Goal: Check status: Check status

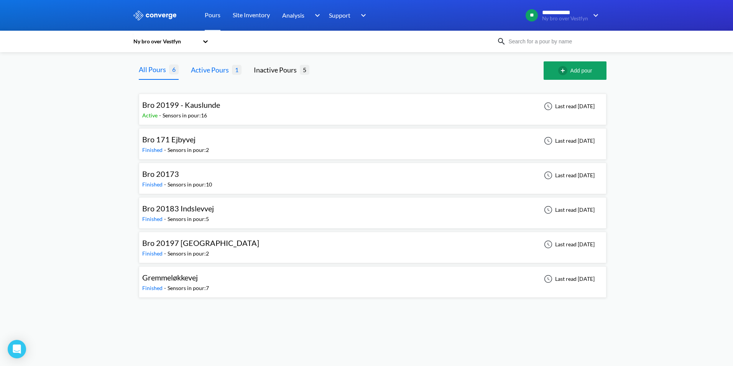
click at [204, 71] on div "Active Pours" at bounding box center [211, 69] width 41 height 11
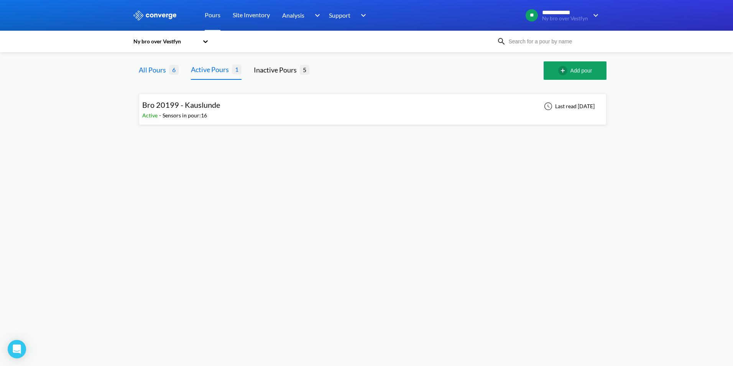
click at [153, 71] on div "All Pours" at bounding box center [154, 69] width 30 height 11
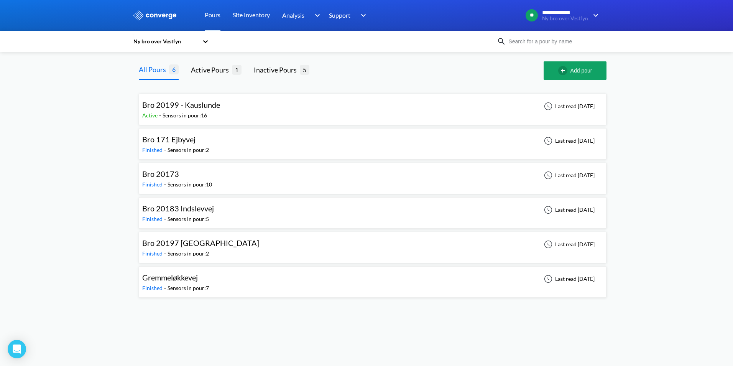
click at [232, 114] on div "Bro 20199 - Kauslunde Active - Sensors in pour: 16 Last read [DATE]" at bounding box center [372, 109] width 461 height 25
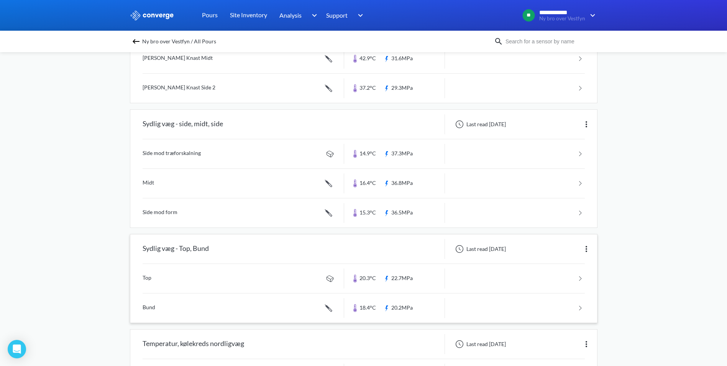
scroll to position [1095, 0]
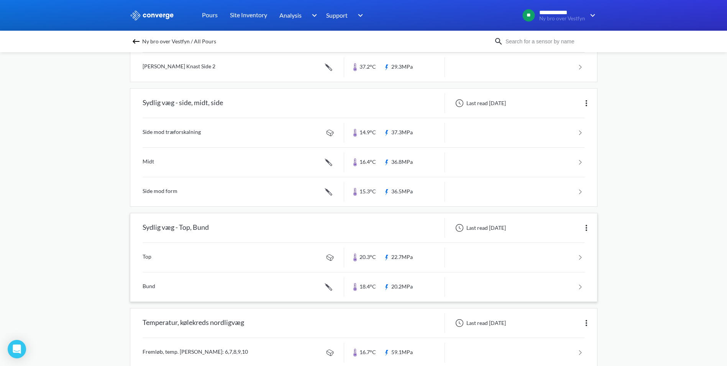
click at [155, 263] on link at bounding box center [364, 257] width 442 height 29
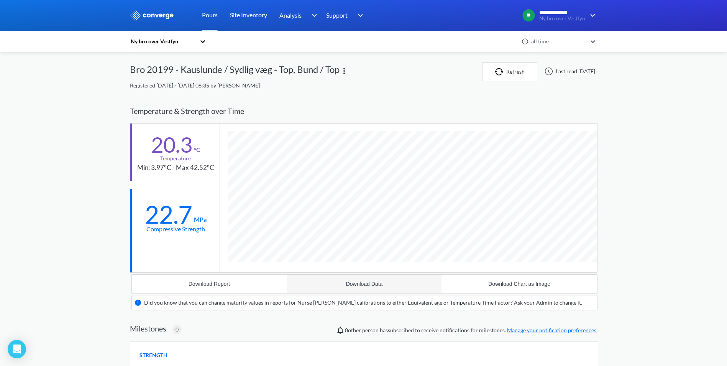
click at [345, 277] on button "Download Data" at bounding box center [364, 283] width 155 height 18
click at [81, 194] on div "**********" at bounding box center [363, 272] width 727 height 544
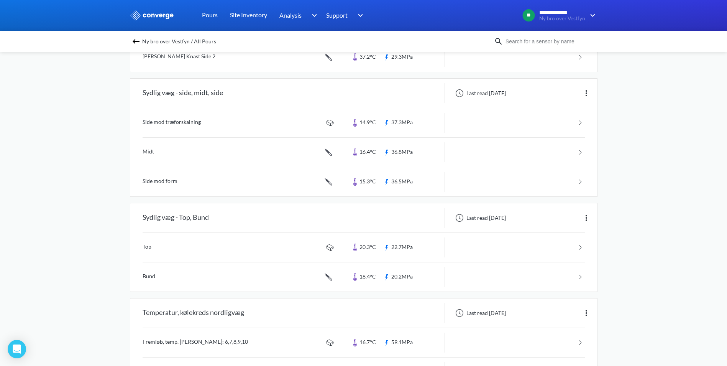
scroll to position [1112, 0]
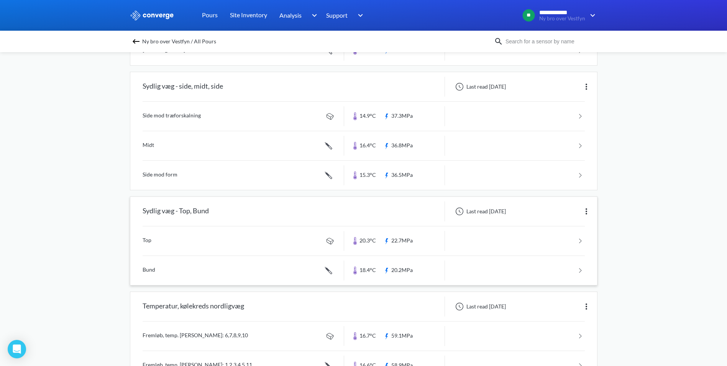
click at [168, 272] on link at bounding box center [364, 270] width 442 height 29
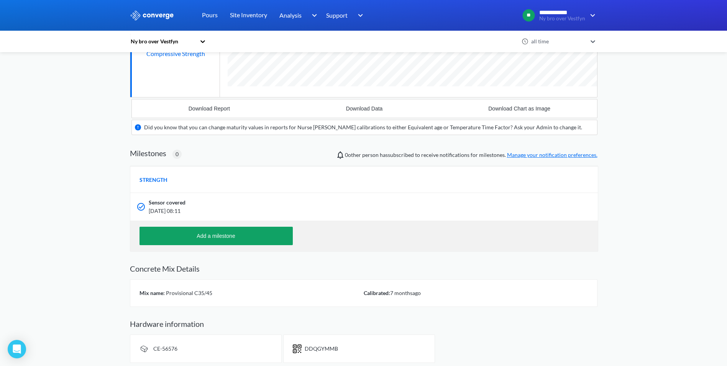
scroll to position [192, 0]
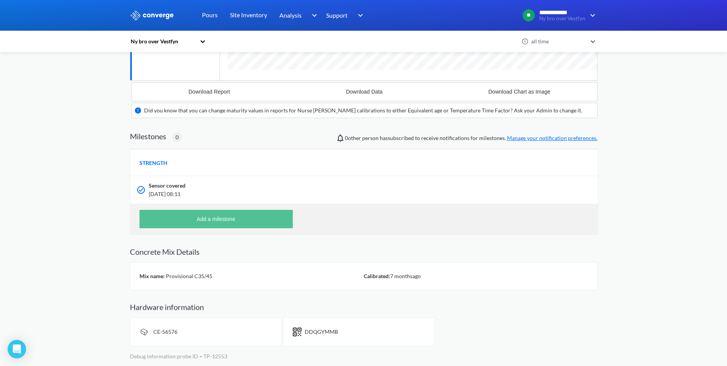
click at [276, 215] on button "Add a milestone" at bounding box center [216, 219] width 153 height 18
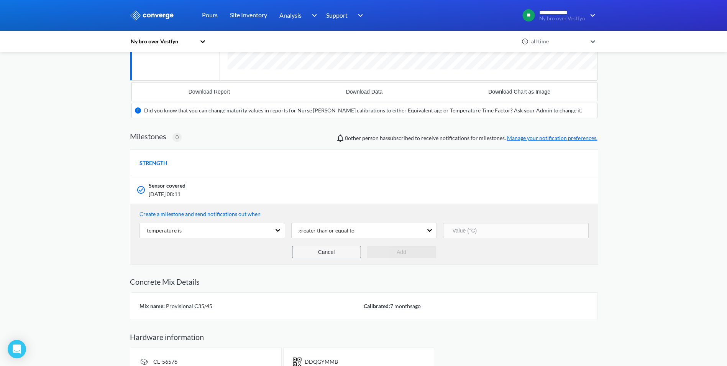
click at [335, 253] on button "Cancel" at bounding box center [326, 252] width 69 height 12
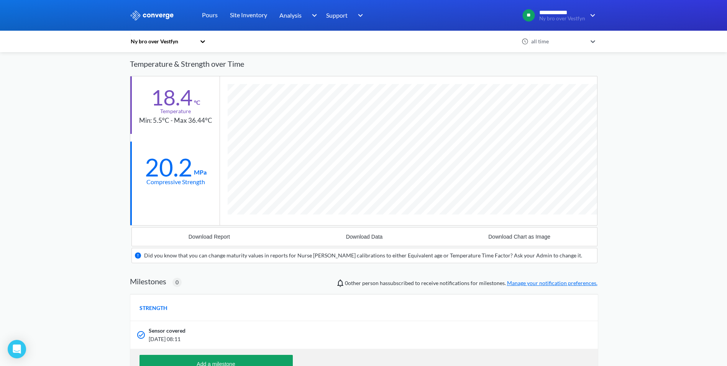
scroll to position [39, 0]
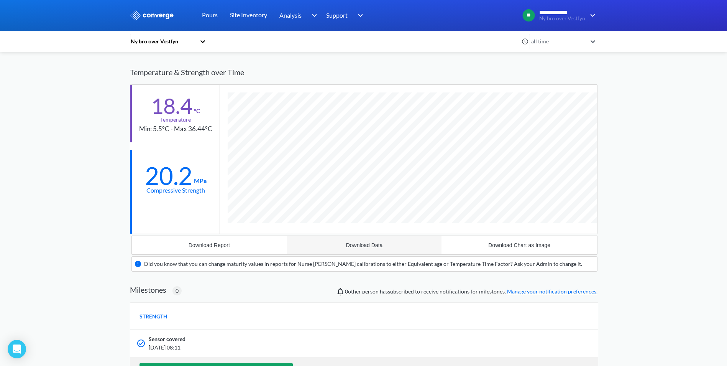
click at [365, 242] on div "Download Data" at bounding box center [364, 245] width 37 height 6
